Goal: Task Accomplishment & Management: Use online tool/utility

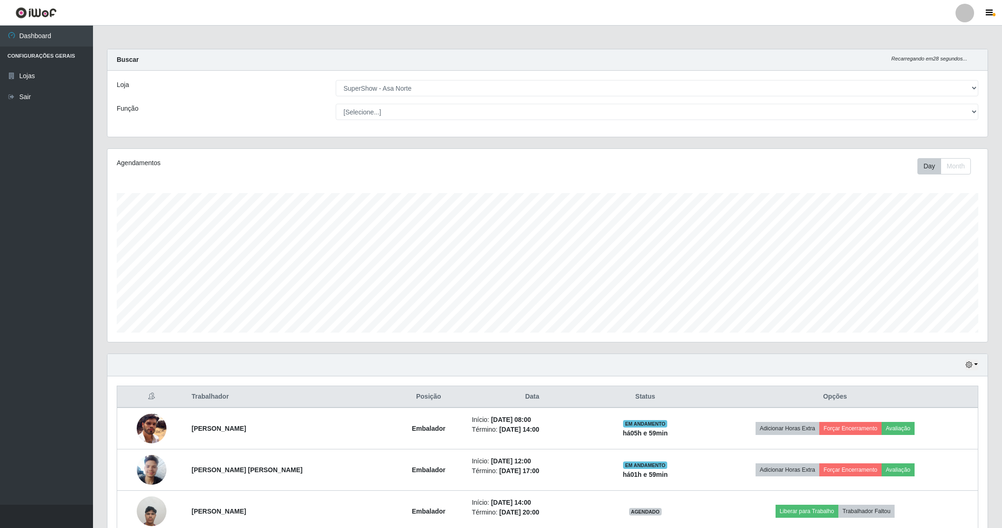
select select "71"
drag, startPoint x: 0, startPoint y: 0, endPoint x: 523, endPoint y: 365, distance: 638.0
click at [523, 365] on div "Hoje 1 dia 3 dias 1 Semana Não encerrados" at bounding box center [547, 365] width 880 height 22
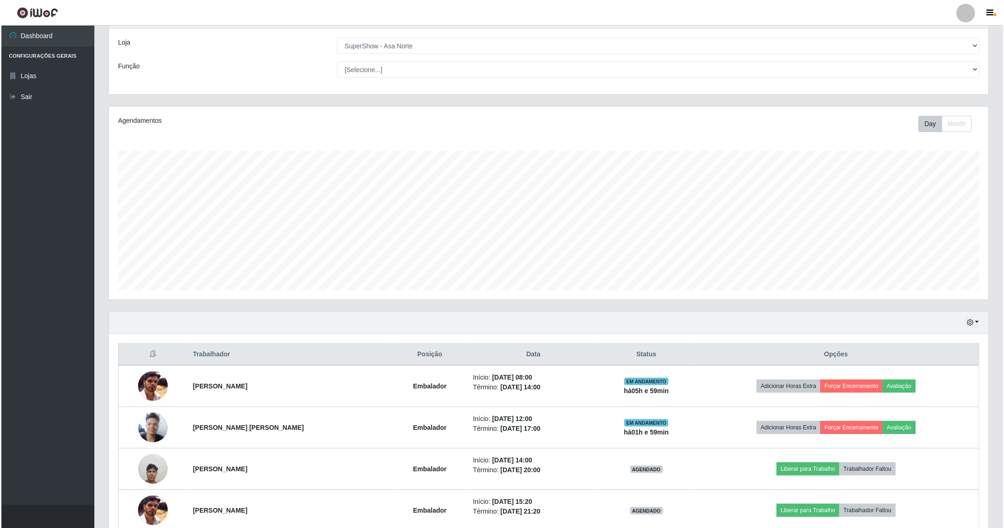
scroll to position [93, 0]
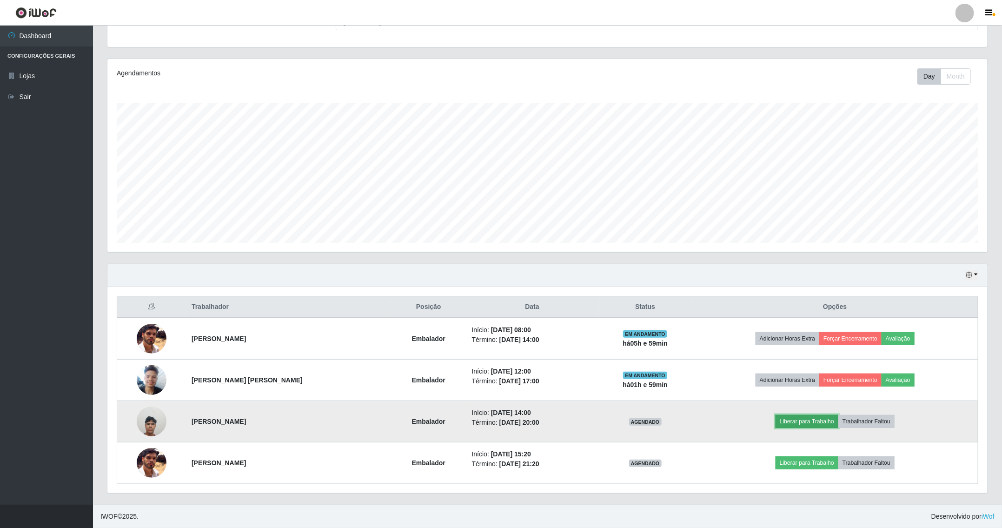
click at [799, 423] on button "Liberar para Trabalho" at bounding box center [806, 421] width 63 height 13
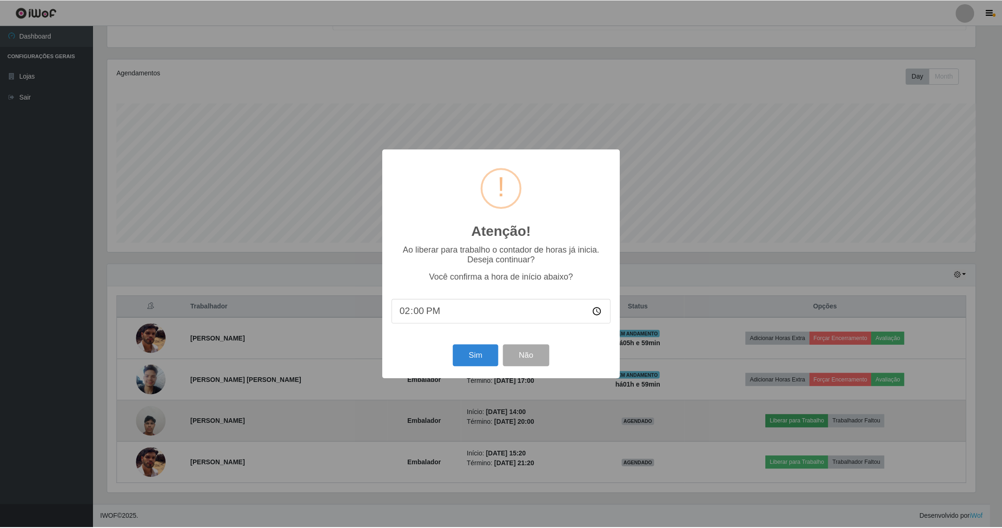
scroll to position [194, 870]
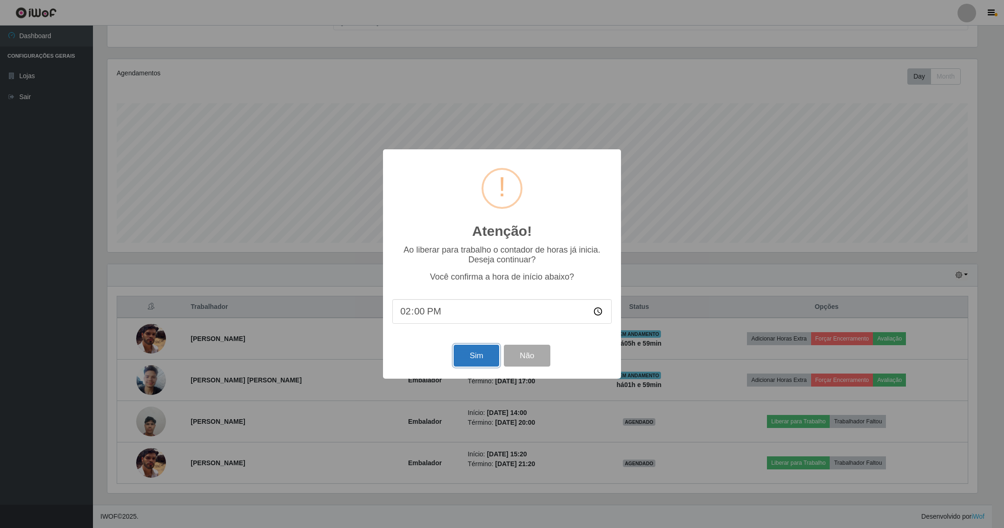
click at [468, 360] on button "Sim" at bounding box center [476, 355] width 45 height 22
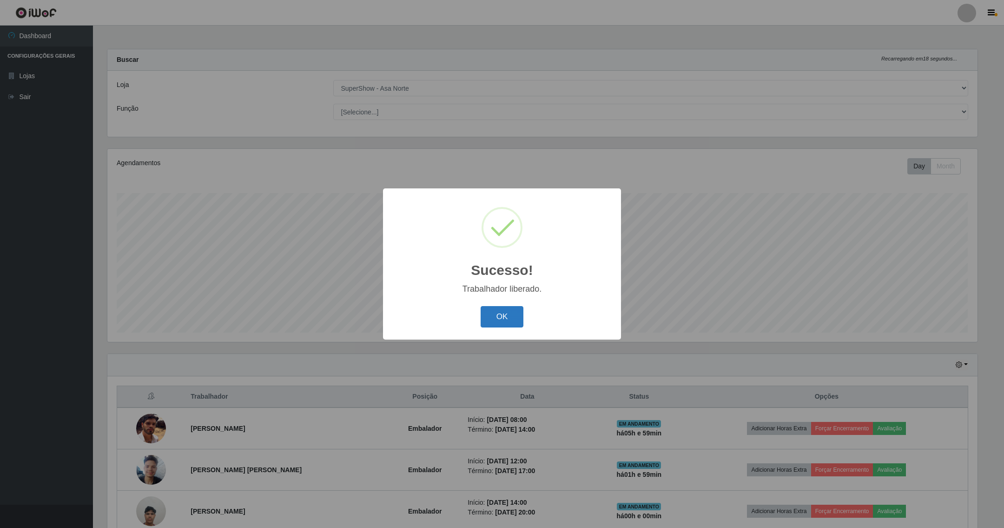
click at [516, 317] on button "OK" at bounding box center [502, 317] width 43 height 22
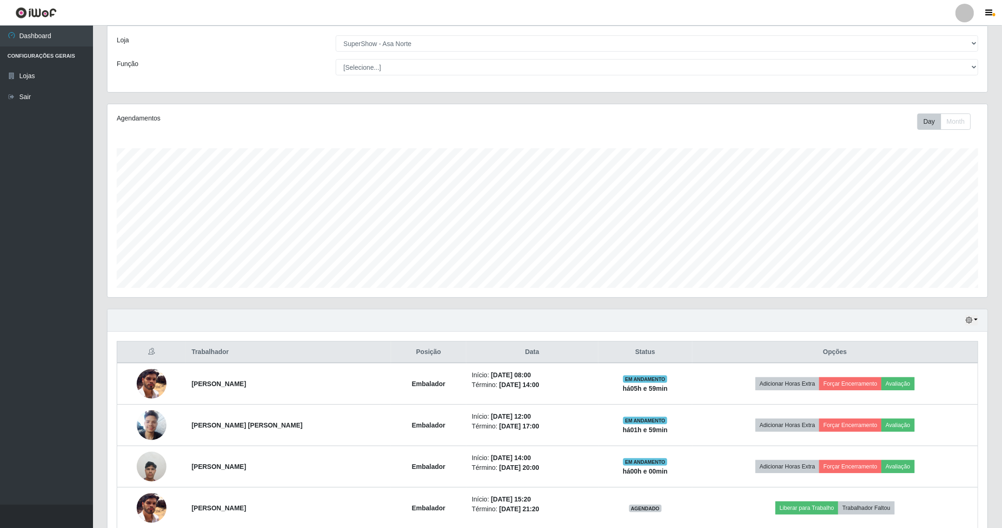
scroll to position [70, 0]
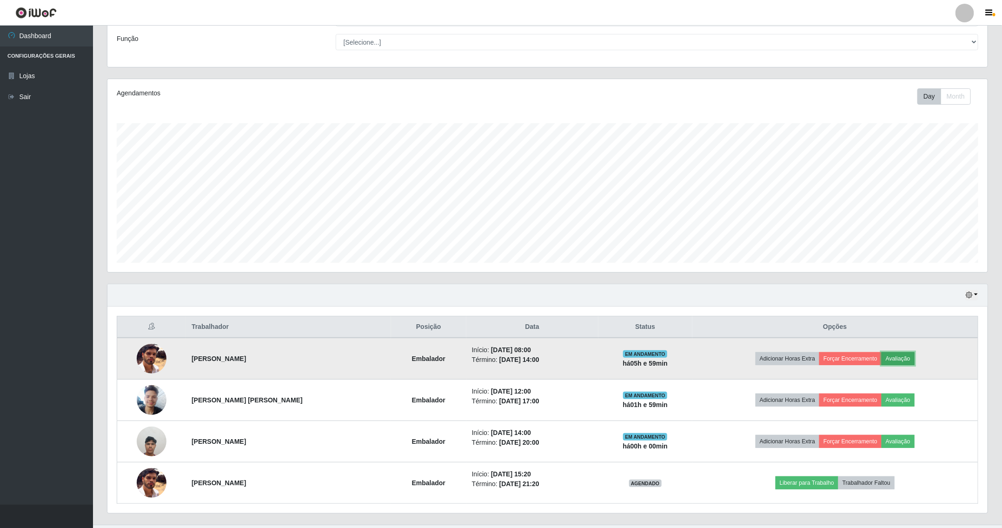
click at [887, 357] on button "Avaliação" at bounding box center [897, 358] width 33 height 13
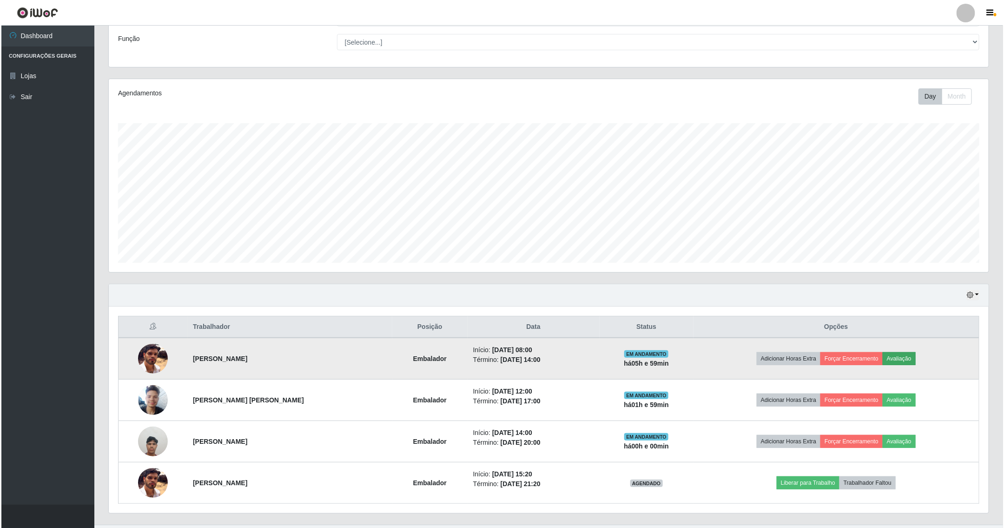
scroll to position [194, 870]
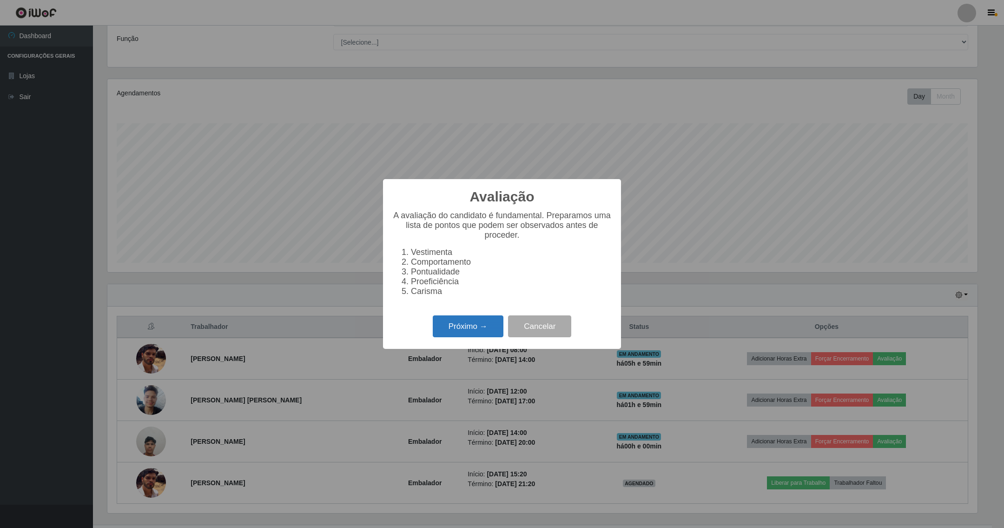
click at [456, 331] on button "Próximo →" at bounding box center [468, 326] width 71 height 22
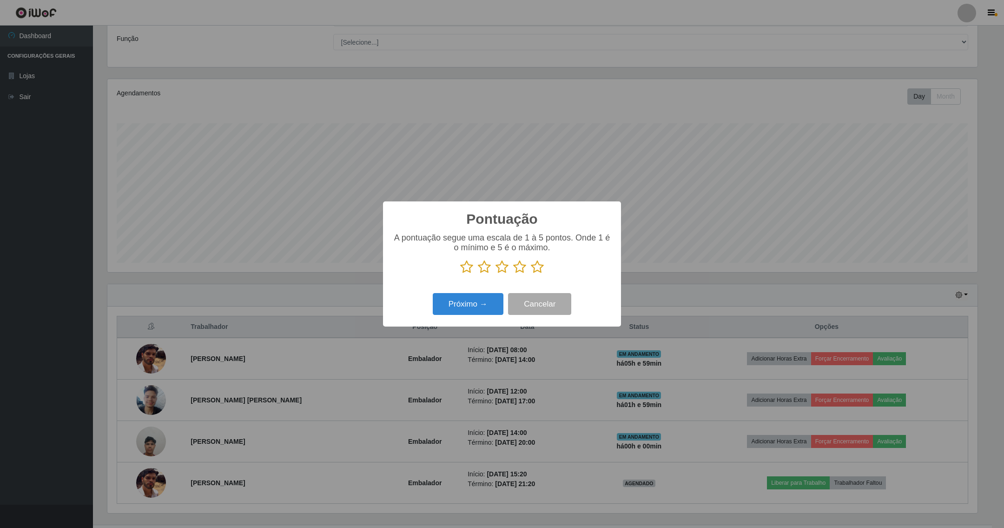
scroll to position [464692, 464016]
click at [533, 268] on icon at bounding box center [537, 267] width 13 height 14
click at [531, 274] on input "radio" at bounding box center [531, 274] width 0 height 0
click at [477, 301] on button "Próximo →" at bounding box center [468, 304] width 71 height 22
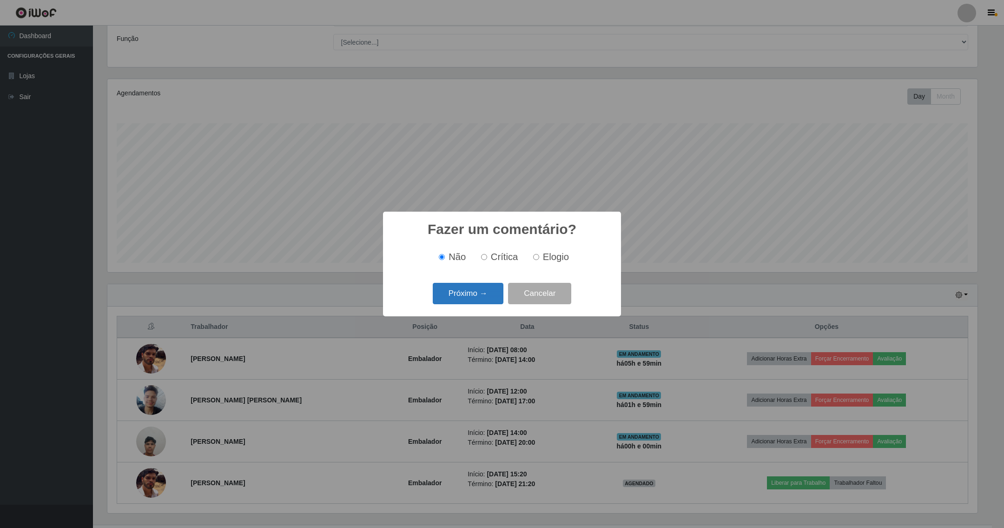
click at [484, 288] on button "Próximo →" at bounding box center [468, 294] width 71 height 22
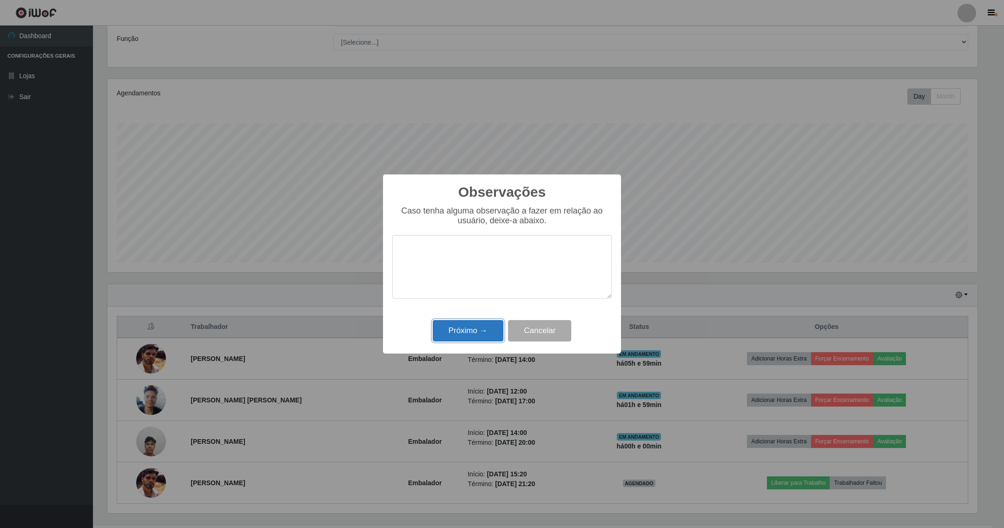
click at [474, 328] on button "Próximo →" at bounding box center [468, 331] width 71 height 22
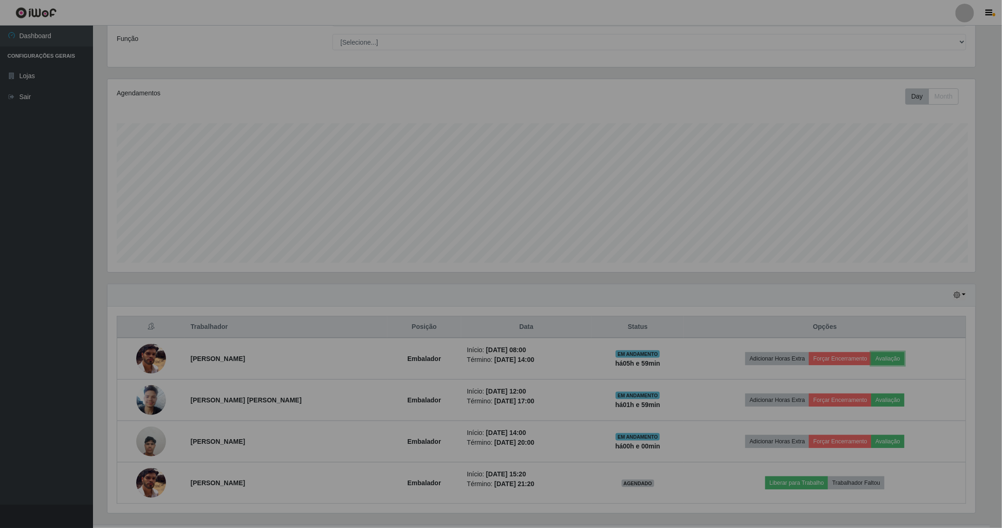
scroll to position [194, 879]
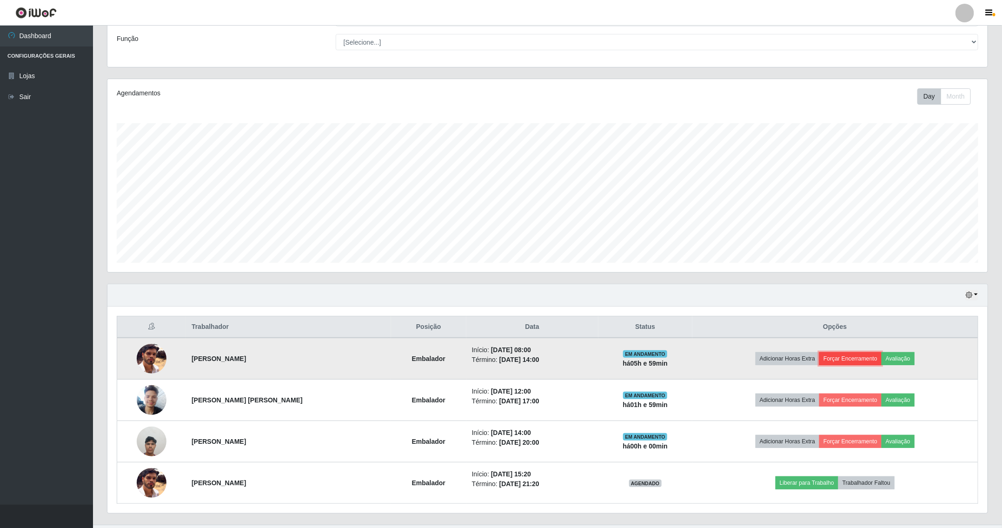
click at [832, 358] on button "Forçar Encerramento" at bounding box center [850, 358] width 62 height 13
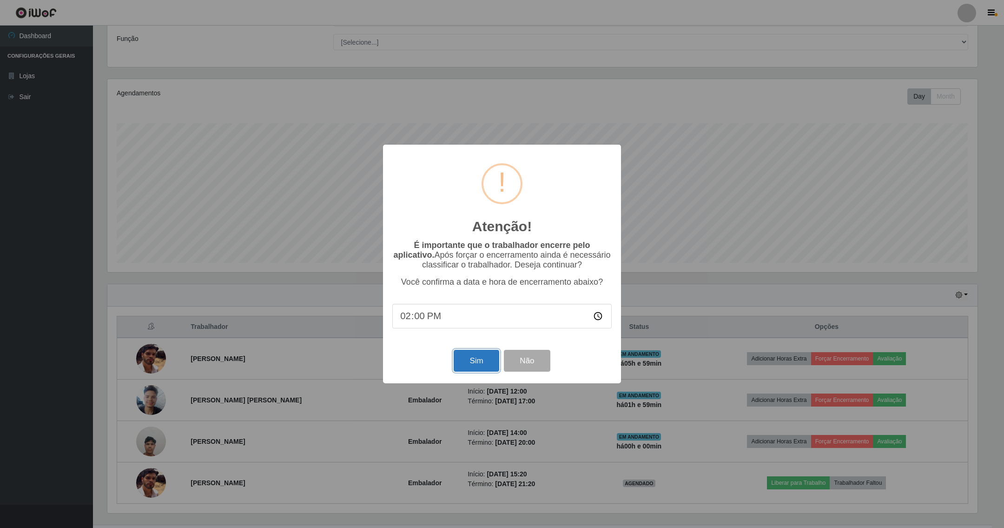
click at [481, 356] on button "Sim" at bounding box center [476, 361] width 45 height 22
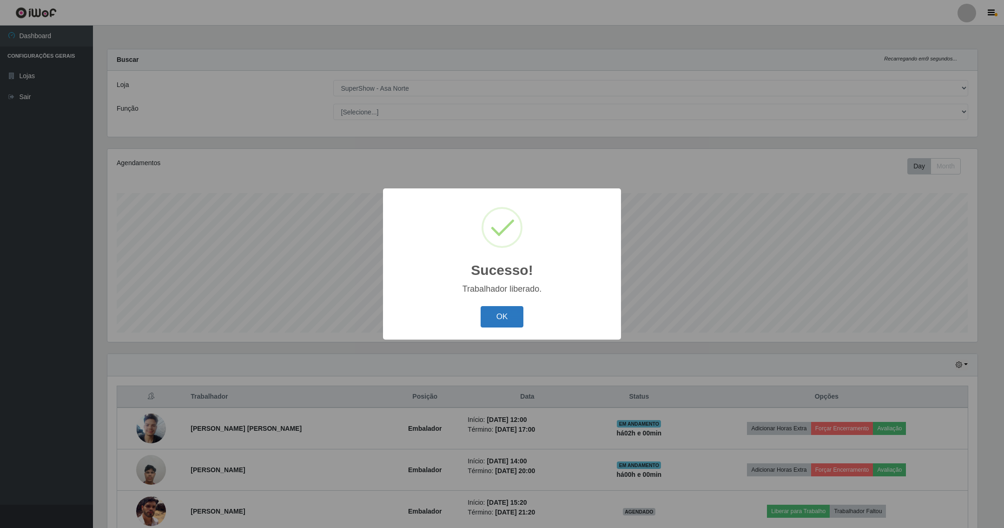
click at [498, 310] on button "OK" at bounding box center [502, 317] width 43 height 22
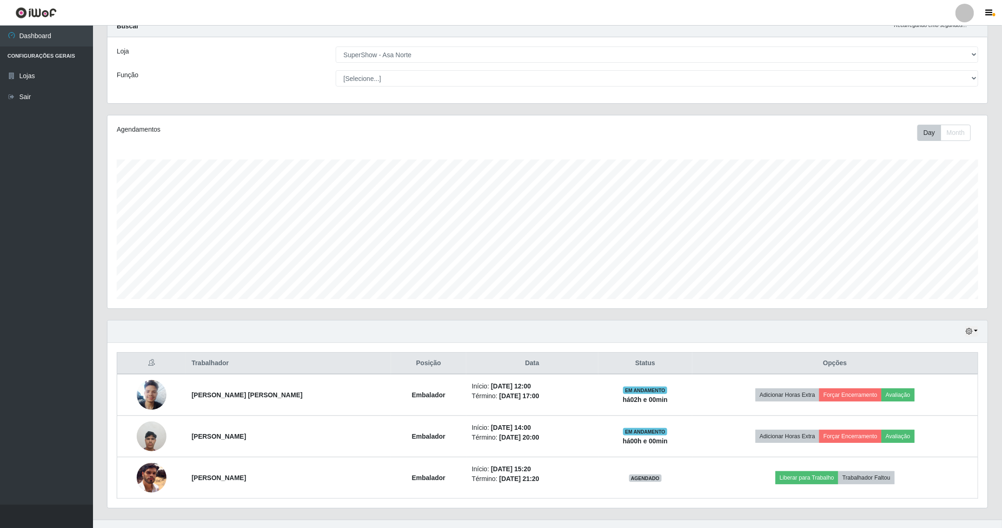
scroll to position [52, 0]
